Goal: Check status: Check status

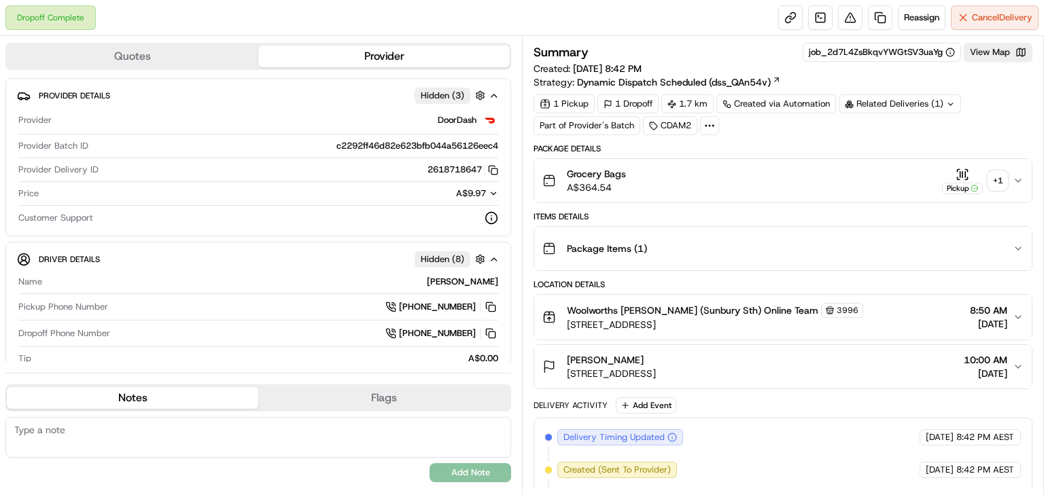
click at [995, 177] on div "+ 1" at bounding box center [997, 180] width 19 height 19
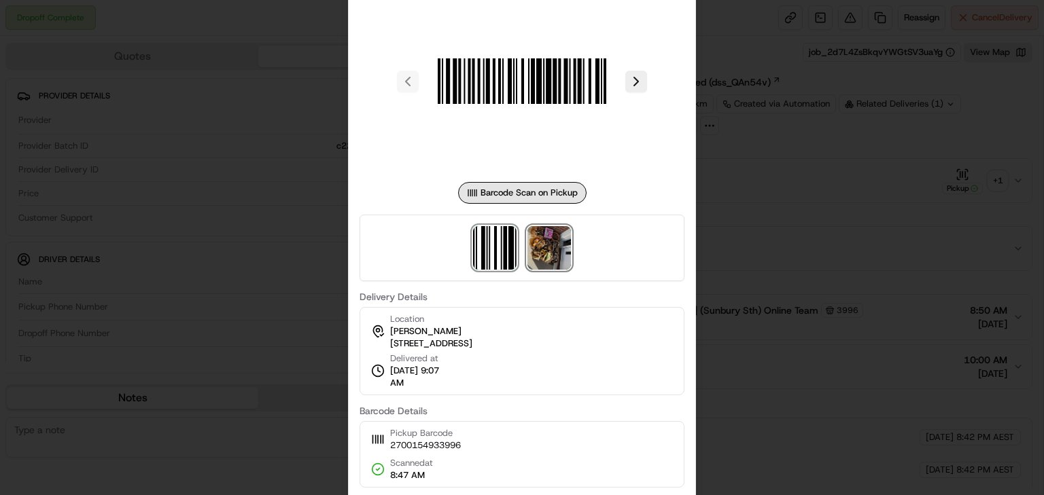
click at [546, 242] on img at bounding box center [548, 247] width 43 height 43
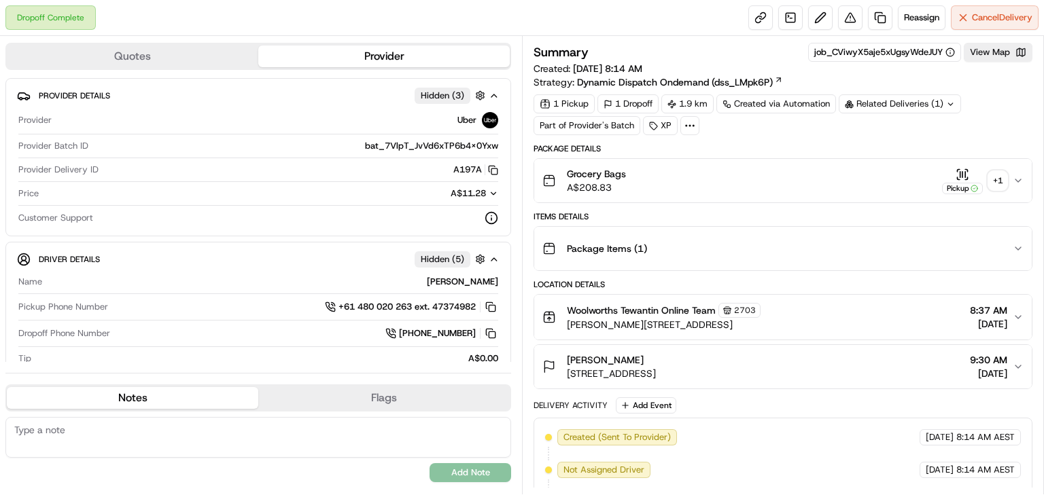
click at [997, 171] on div "+ 1" at bounding box center [997, 180] width 19 height 19
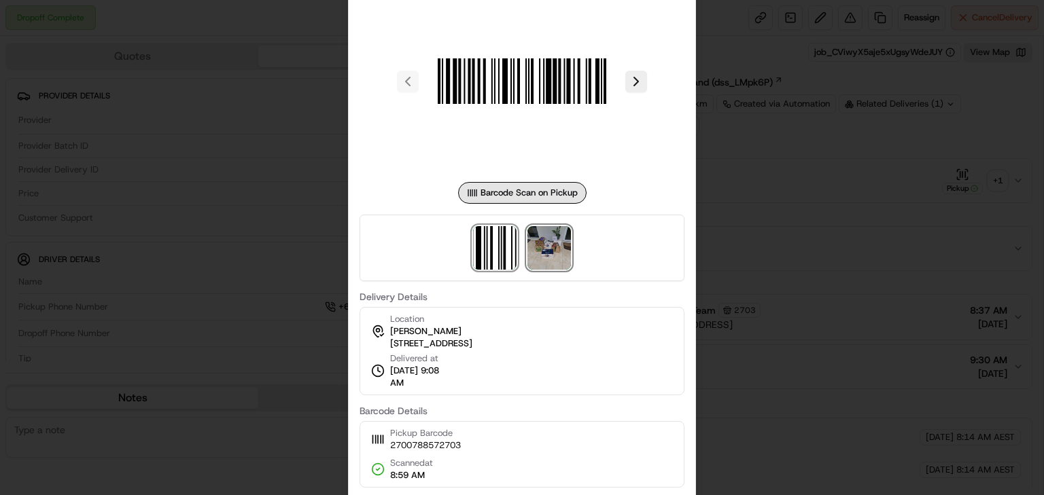
click at [547, 247] on img at bounding box center [548, 247] width 43 height 43
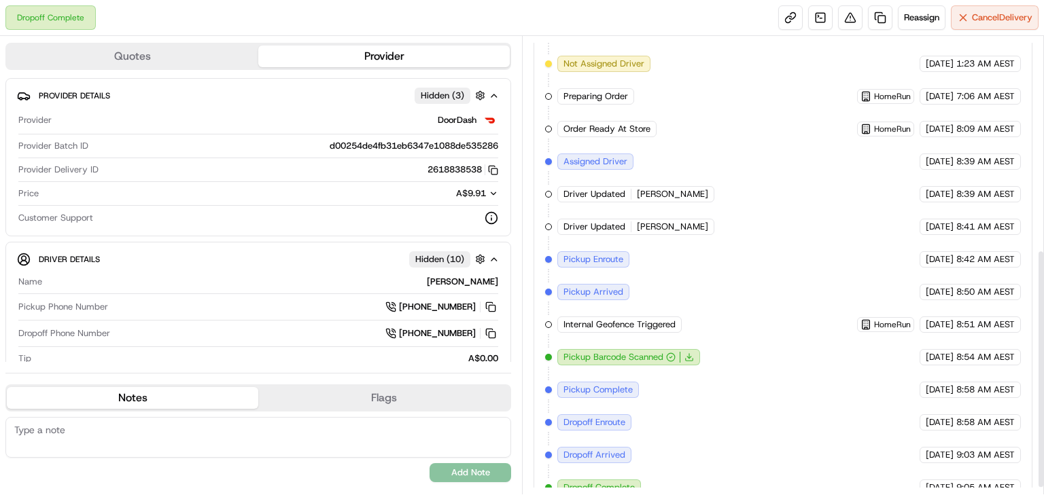
scroll to position [419, 0]
